Goal: Information Seeking & Learning: Learn about a topic

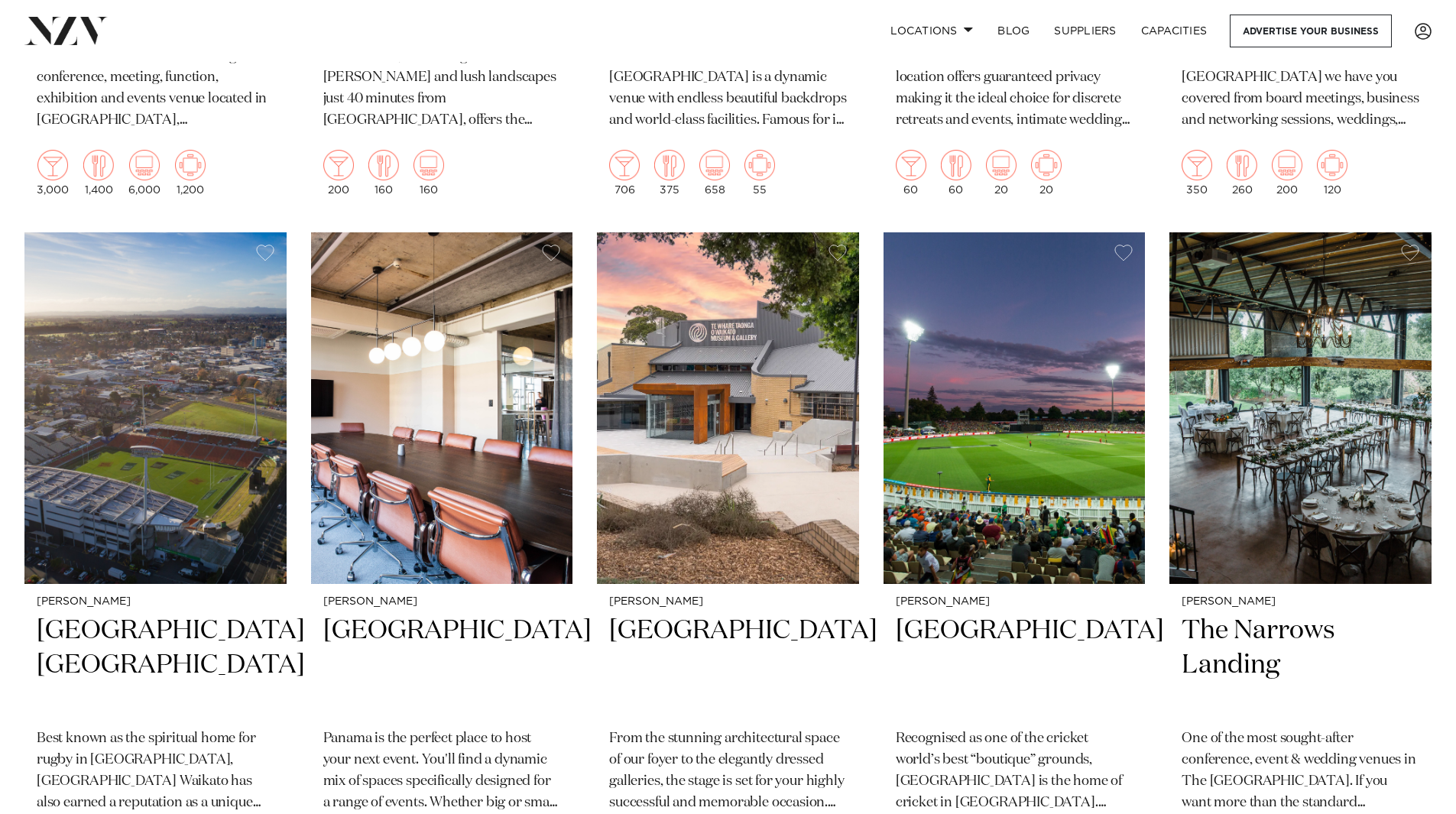
scroll to position [1911, 0]
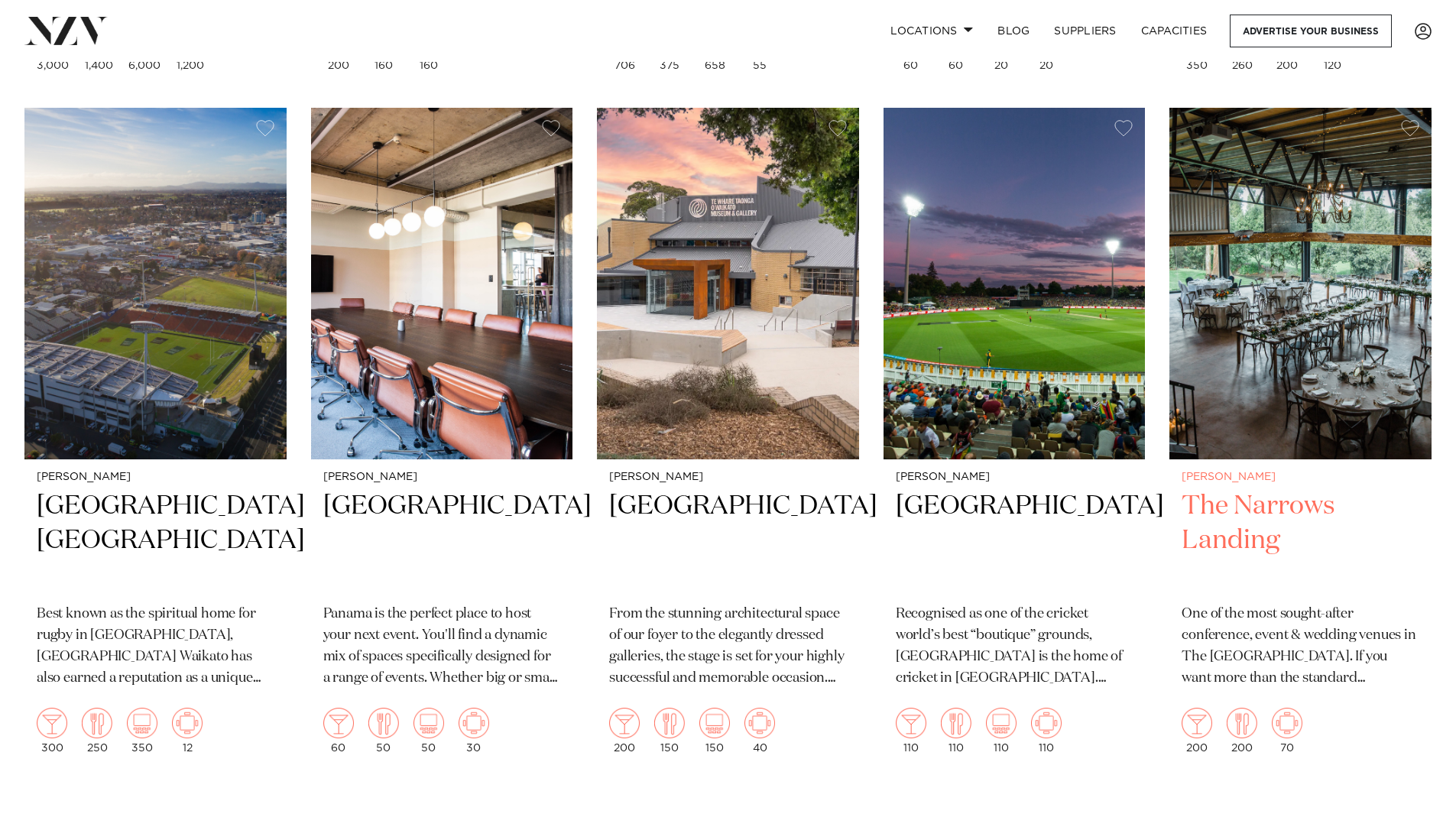
click at [1227, 489] on h2 "The Narrows Landing" at bounding box center [1300, 540] width 237 height 103
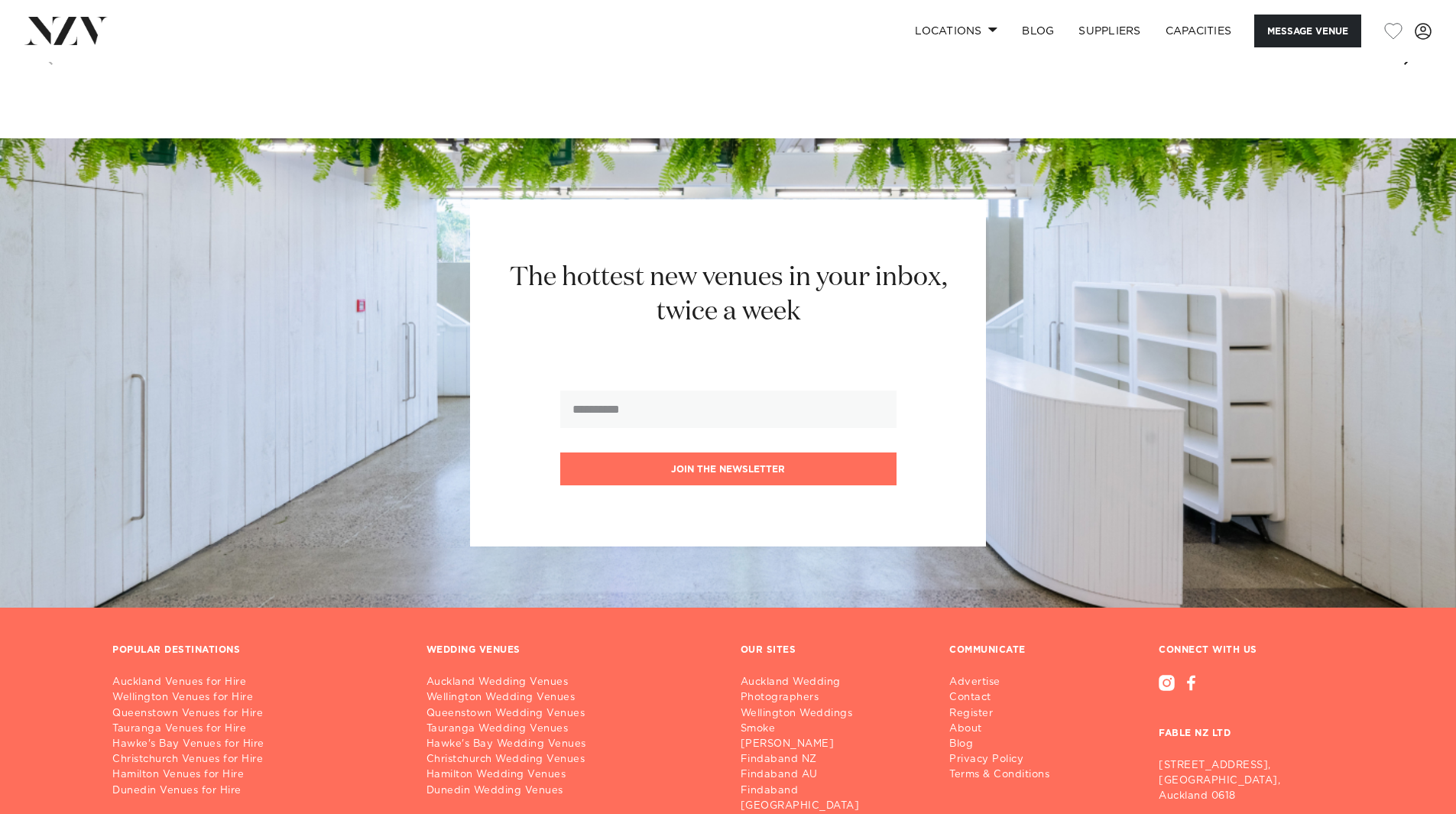
scroll to position [1900, 0]
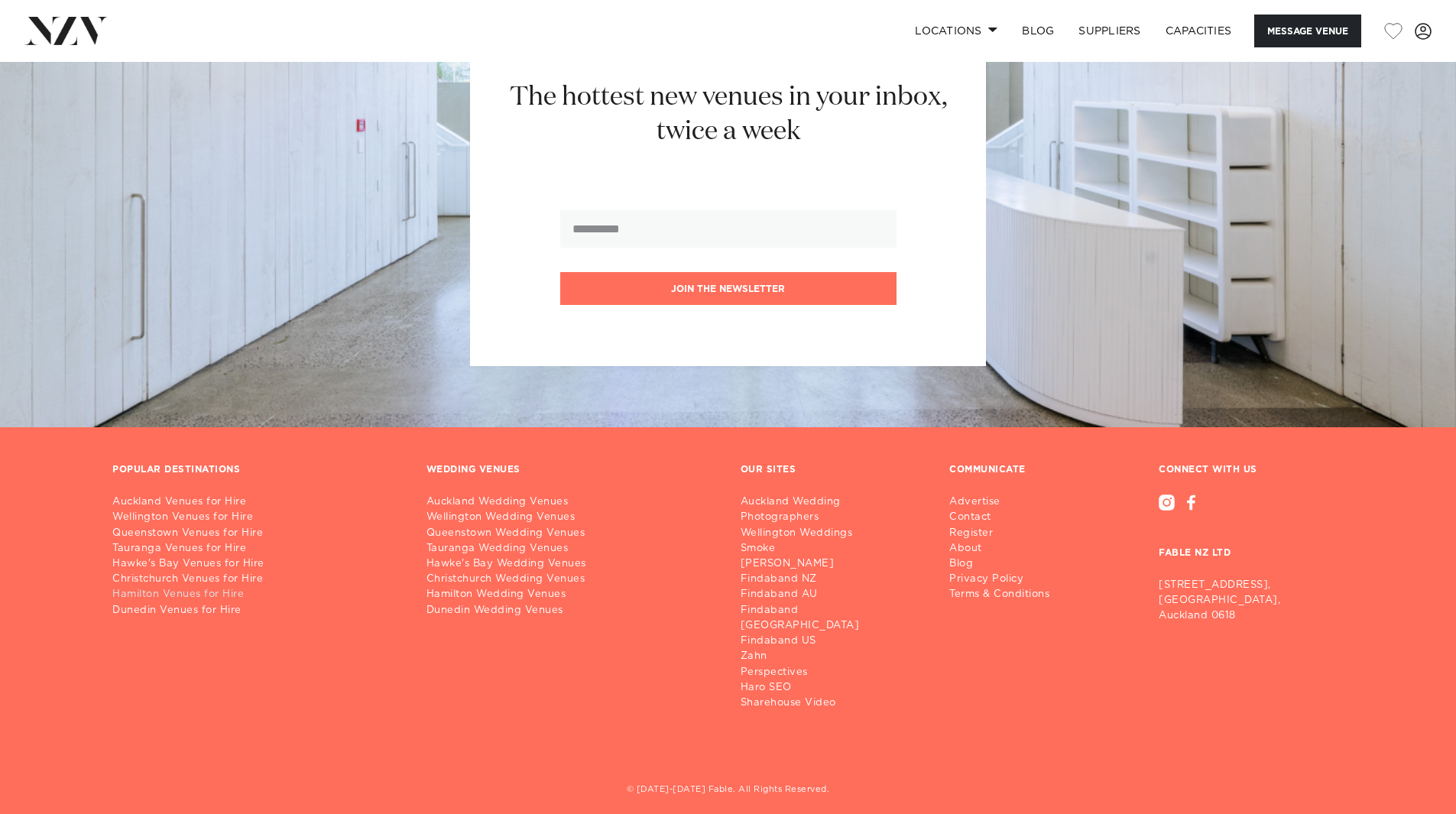
click at [140, 591] on link "Hamilton Venues for Hire" at bounding box center [257, 595] width 289 height 16
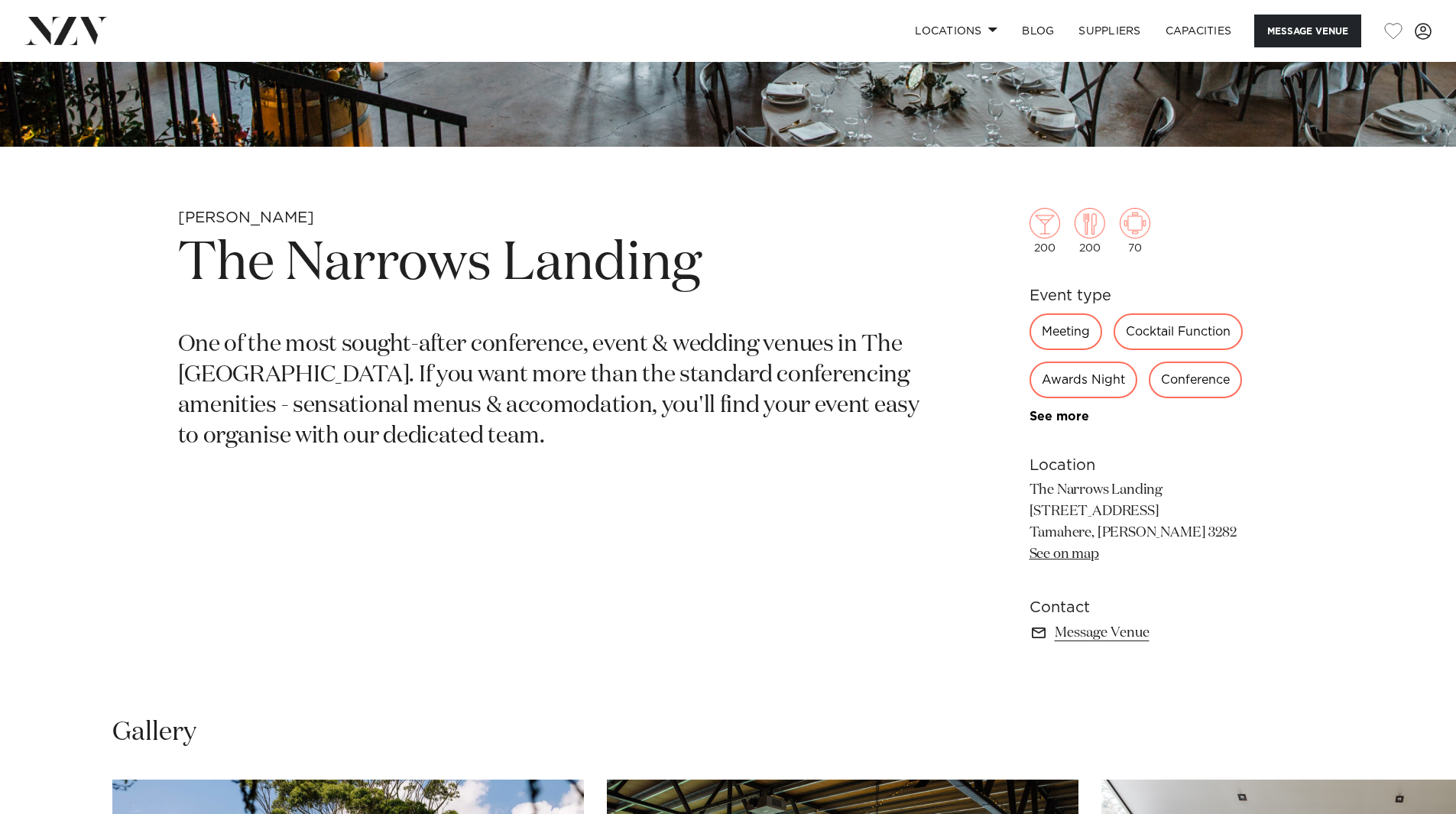
scroll to position [573, 0]
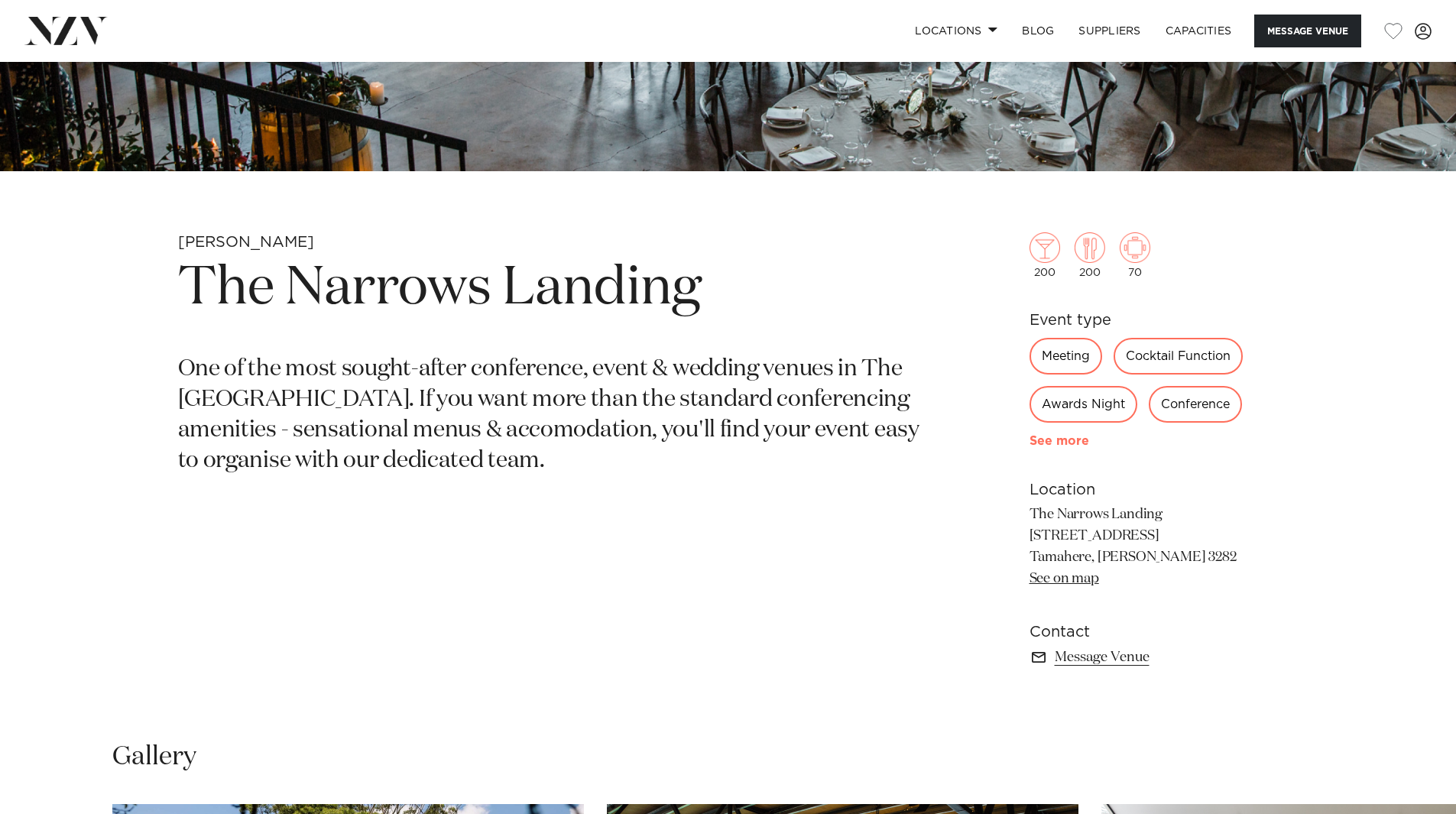
click at [1064, 443] on link "See more" at bounding box center [1089, 441] width 120 height 12
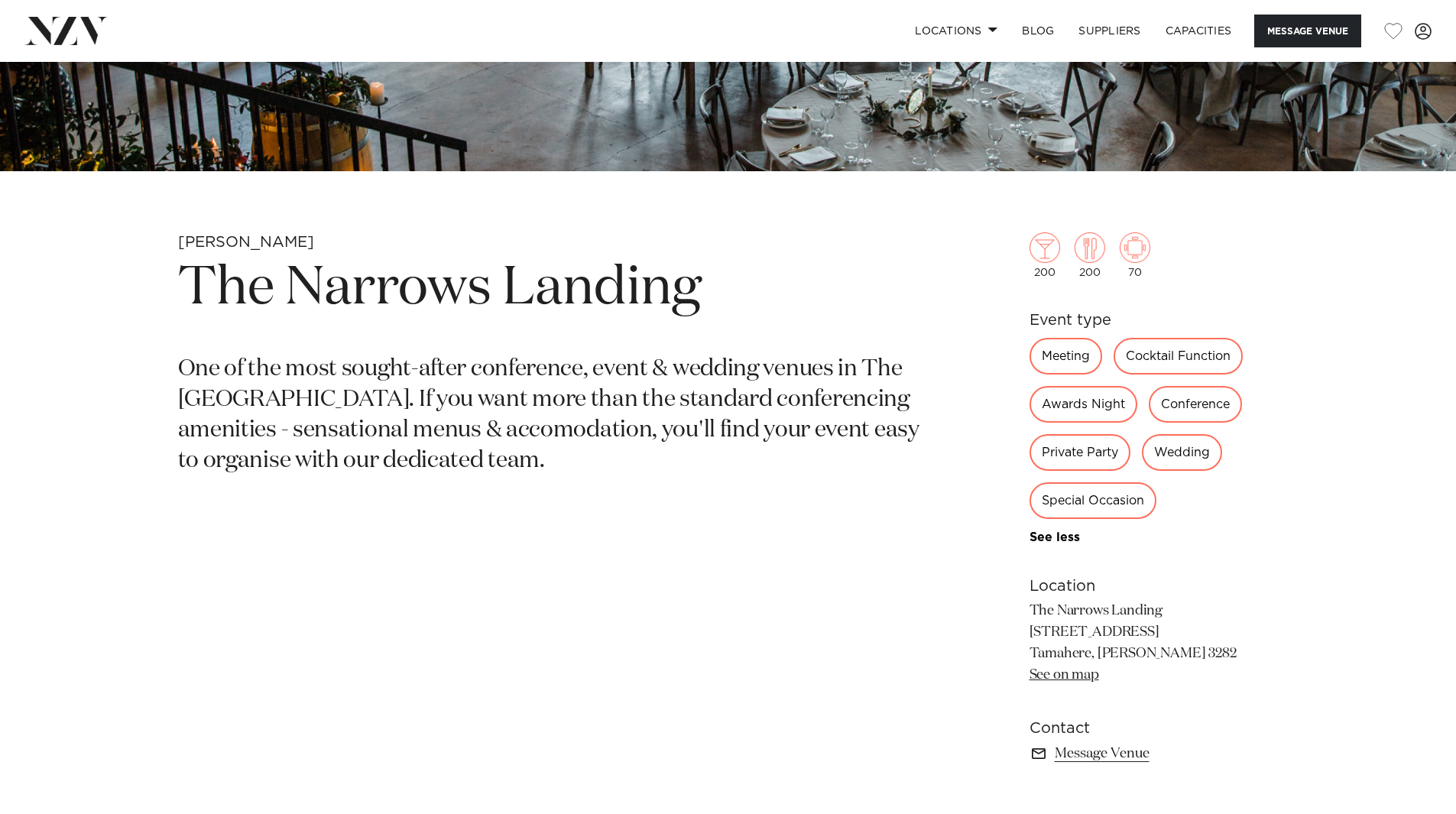
click at [1057, 457] on div "Private Party" at bounding box center [1080, 453] width 101 height 36
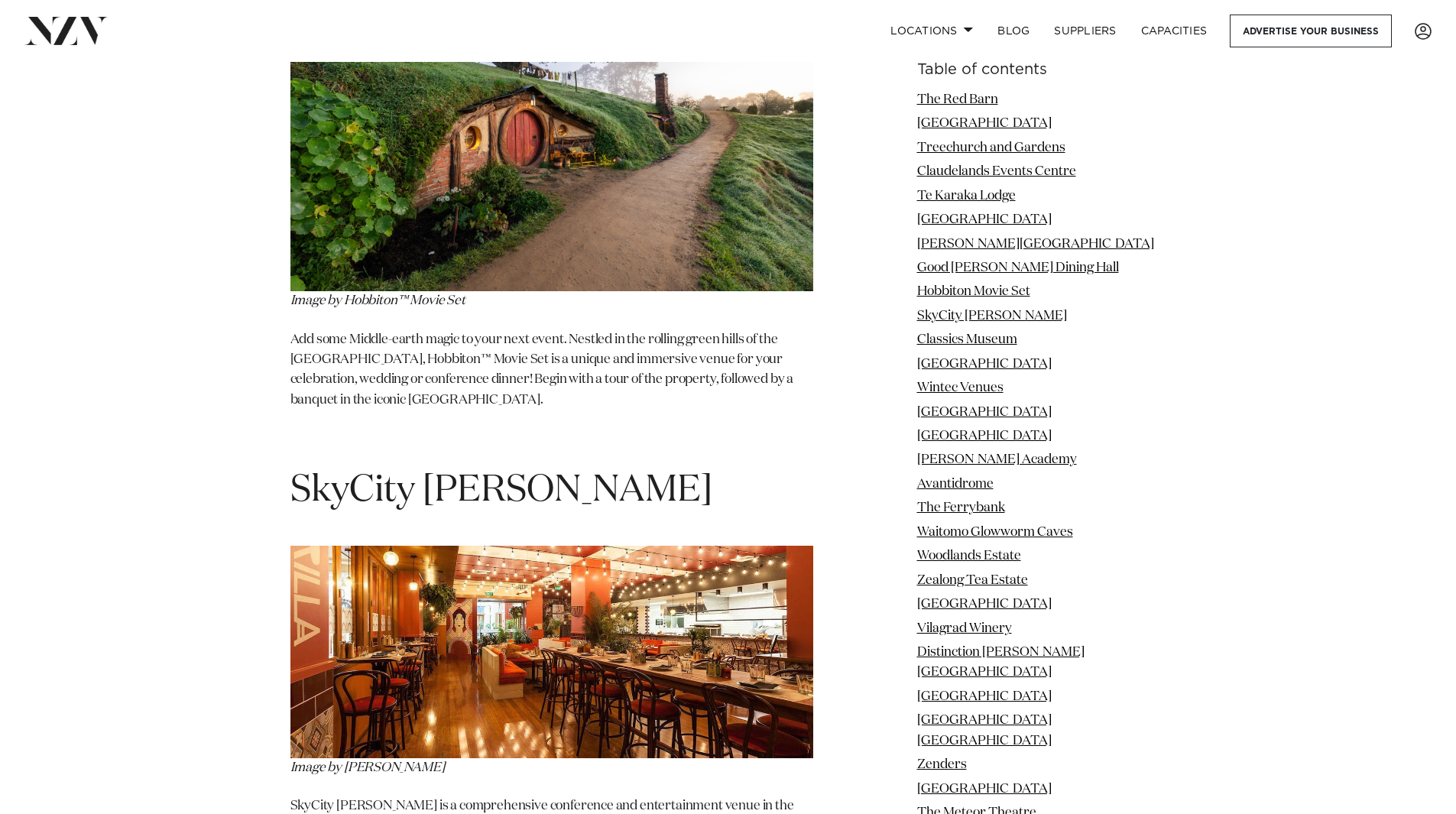
scroll to position [7262, 0]
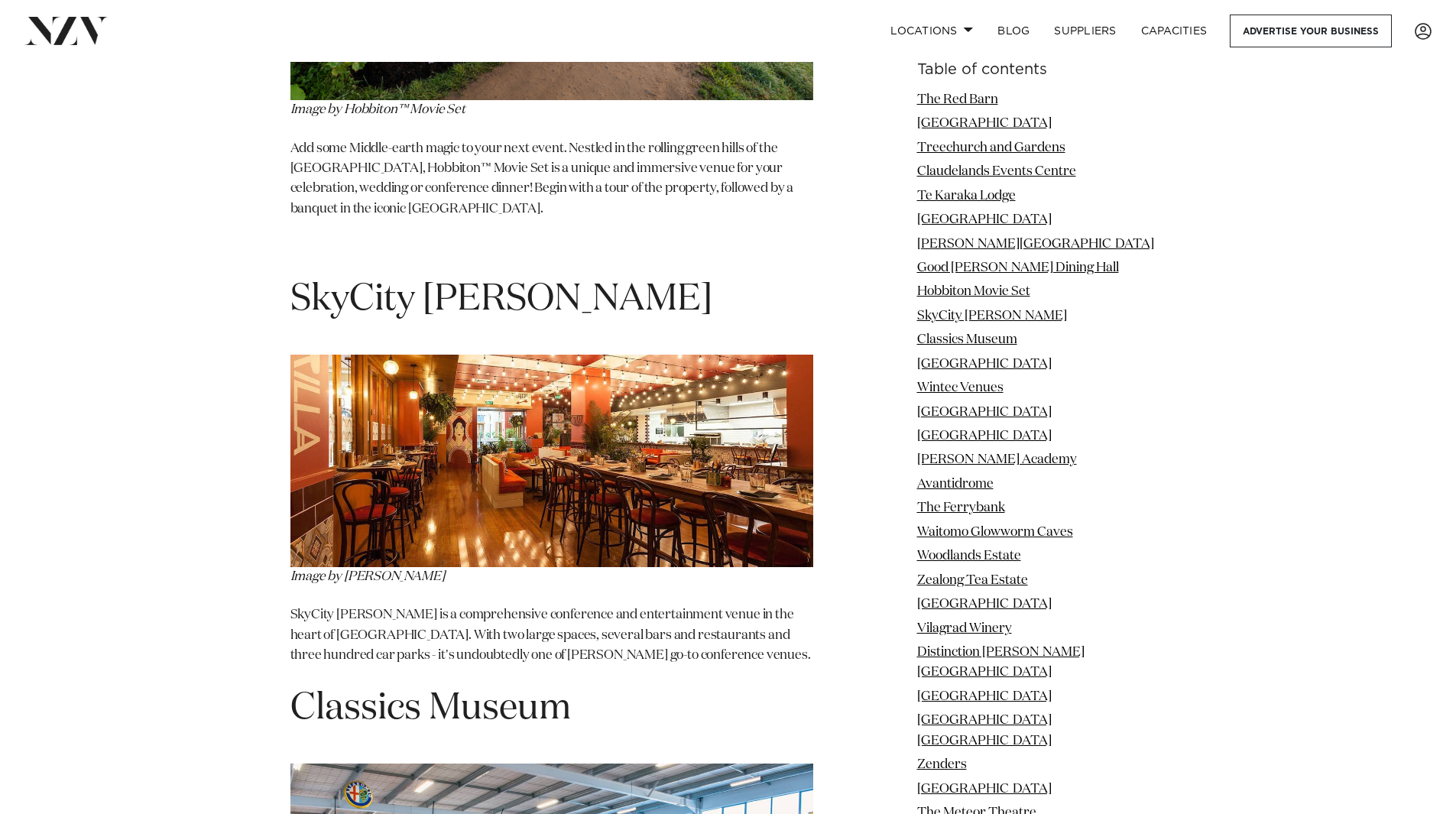
click at [554, 355] on img at bounding box center [551, 460] width 523 height 212
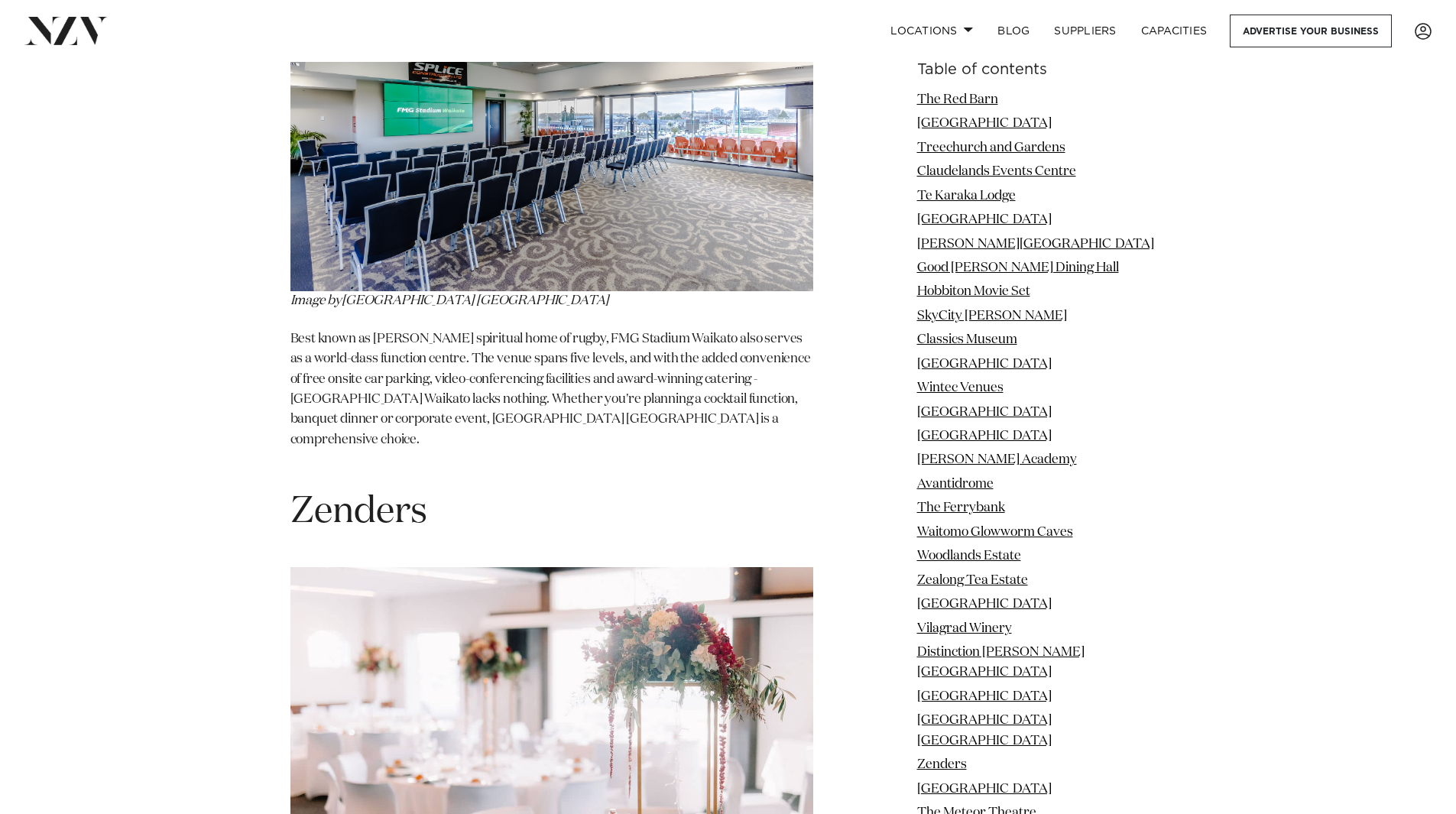
scroll to position [17390, 0]
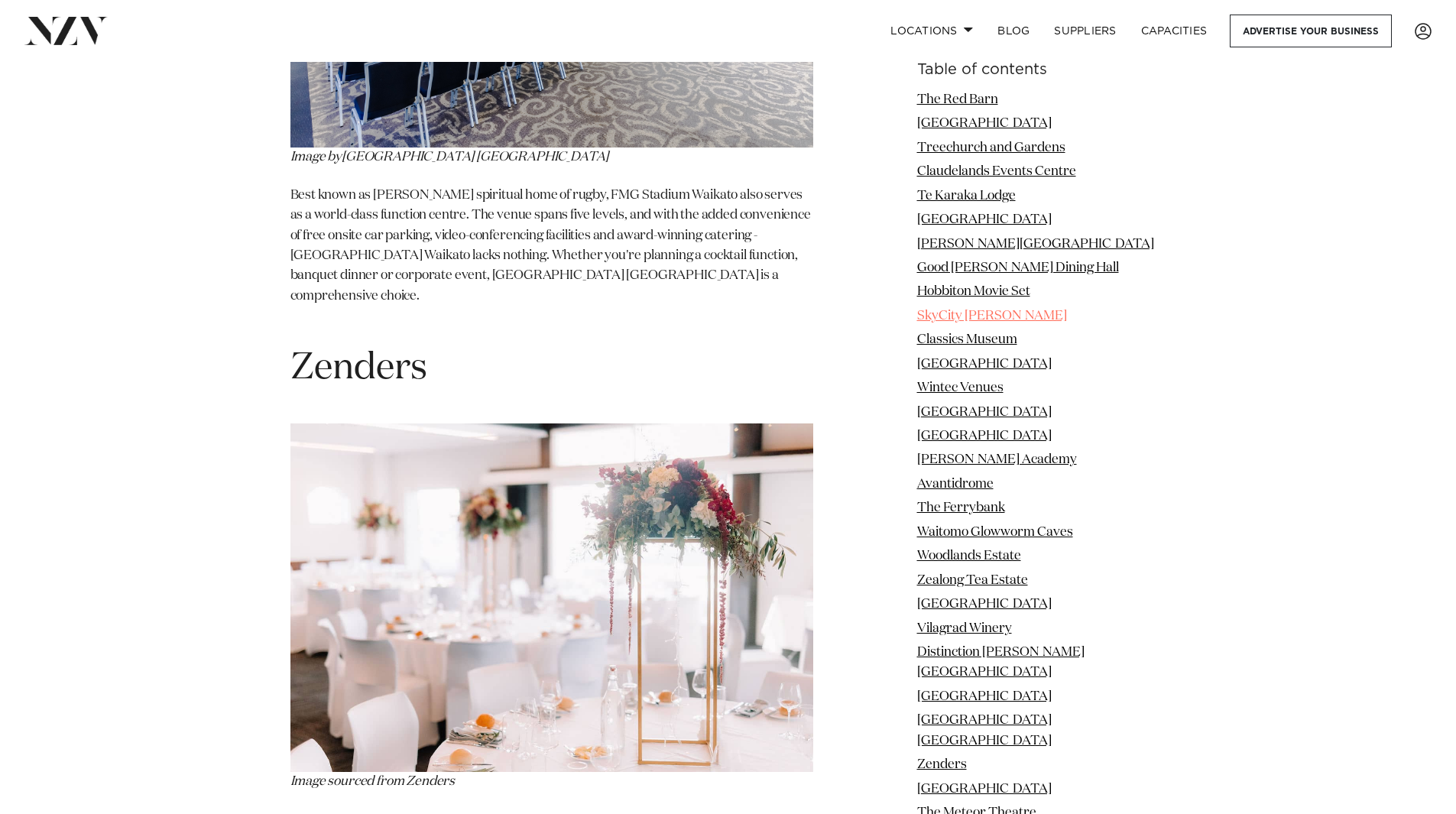
click at [954, 314] on link "SkyCity [PERSON_NAME]" at bounding box center [991, 316] width 150 height 13
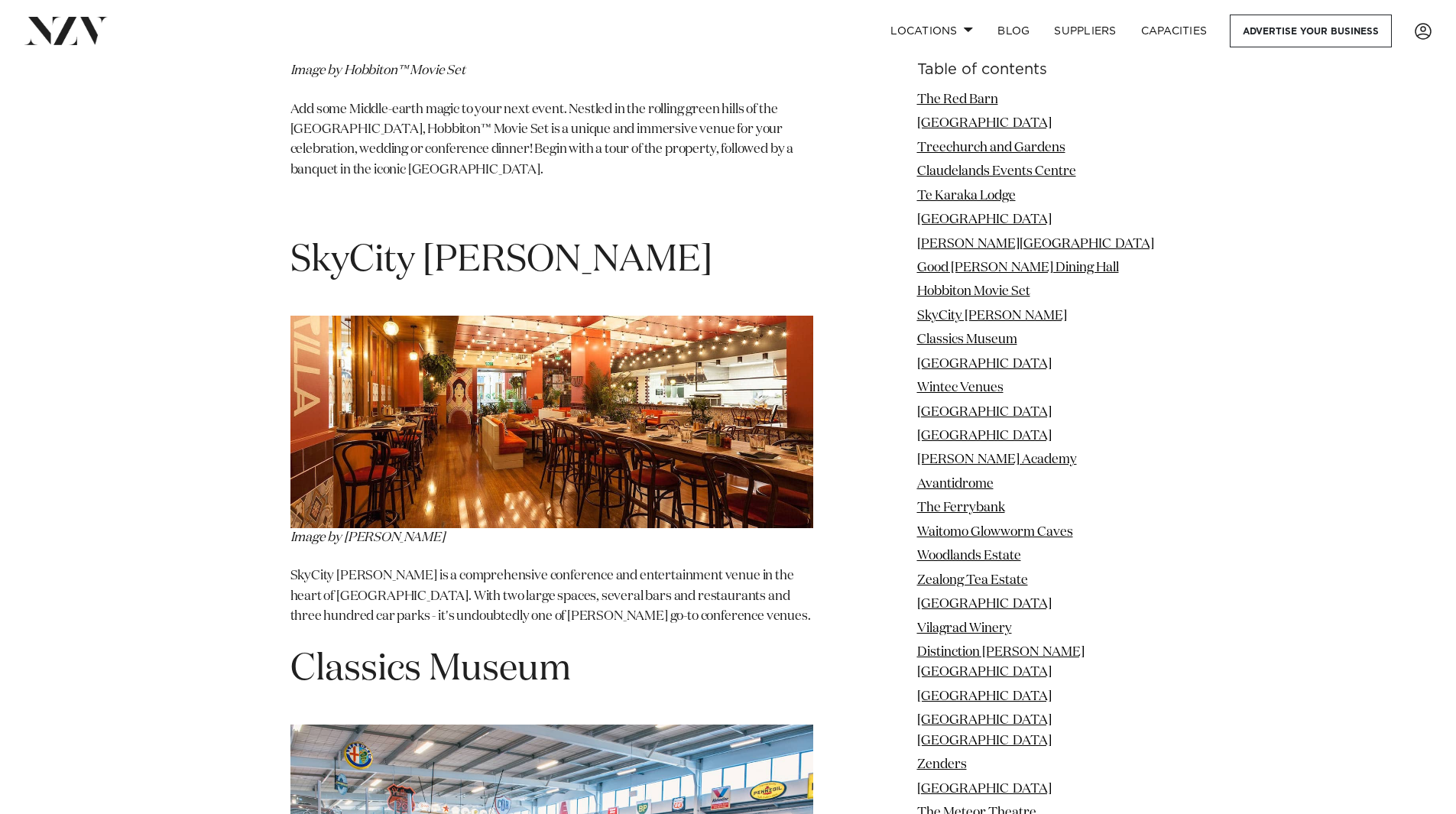
scroll to position [7299, 0]
